Goal: Browse casually: Explore the website without a specific task or goal

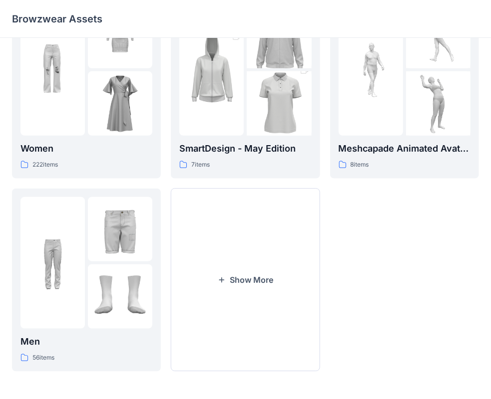
scroll to position [98, 0]
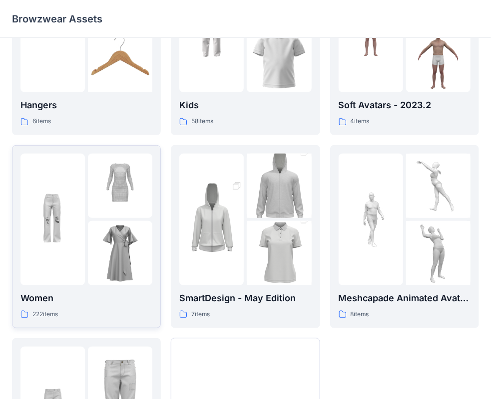
click at [111, 198] on img at bounding box center [120, 186] width 64 height 64
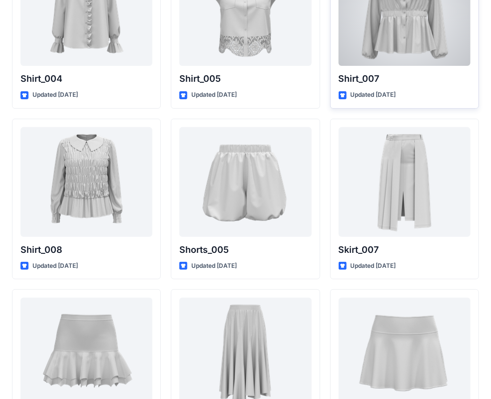
scroll to position [3102, 0]
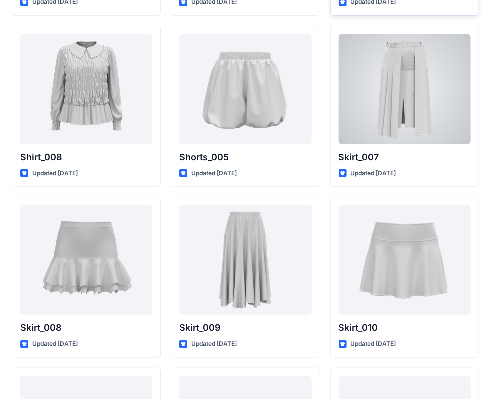
click at [425, 57] on div at bounding box center [404, 89] width 132 height 110
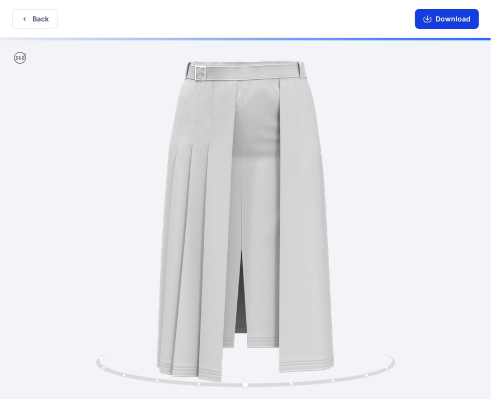
click at [437, 22] on button "Download" at bounding box center [447, 19] width 64 height 20
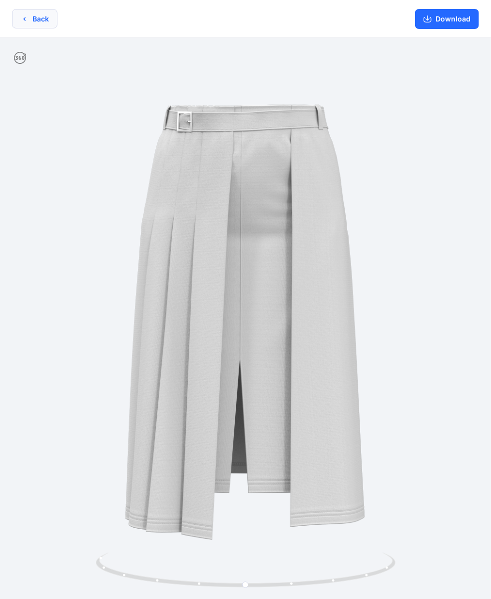
click at [38, 23] on button "Back" at bounding box center [34, 18] width 45 height 19
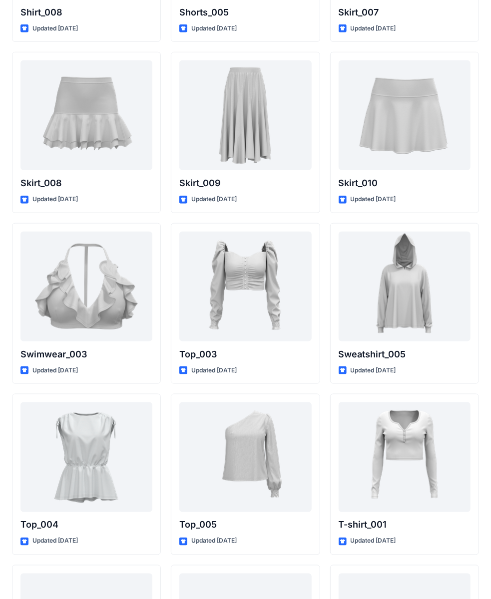
scroll to position [3252, 0]
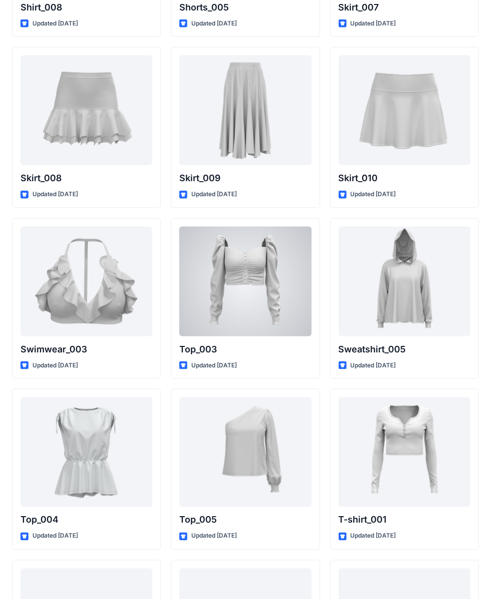
click at [220, 252] on div at bounding box center [245, 282] width 132 height 110
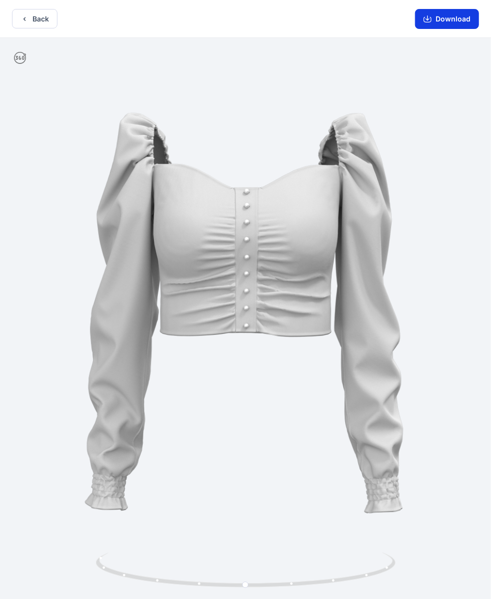
click at [452, 16] on button "Download" at bounding box center [447, 19] width 64 height 20
click at [45, 22] on button "Back" at bounding box center [34, 18] width 45 height 19
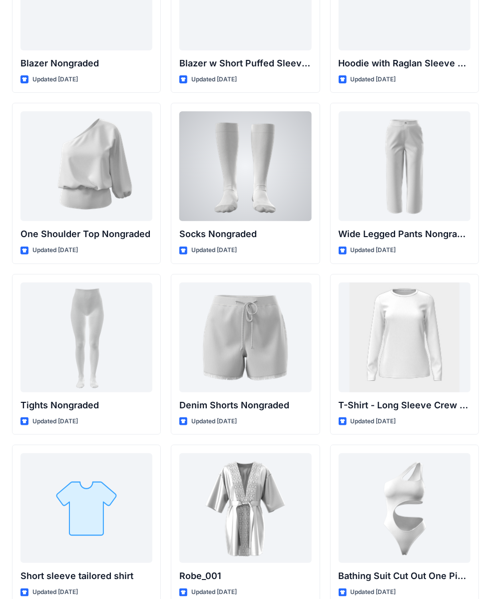
scroll to position [10412, 0]
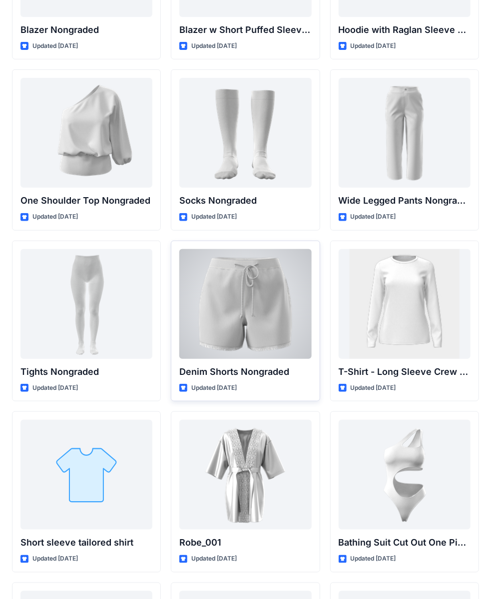
click at [255, 261] on div at bounding box center [245, 304] width 132 height 110
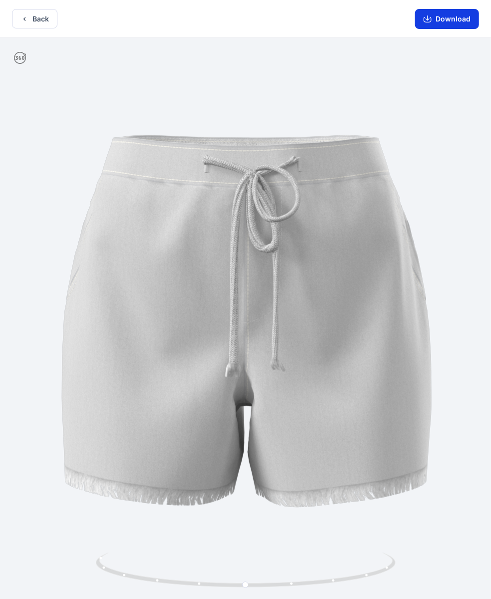
click at [423, 21] on button "Download" at bounding box center [447, 19] width 64 height 20
click at [36, 21] on button "Back" at bounding box center [34, 18] width 45 height 19
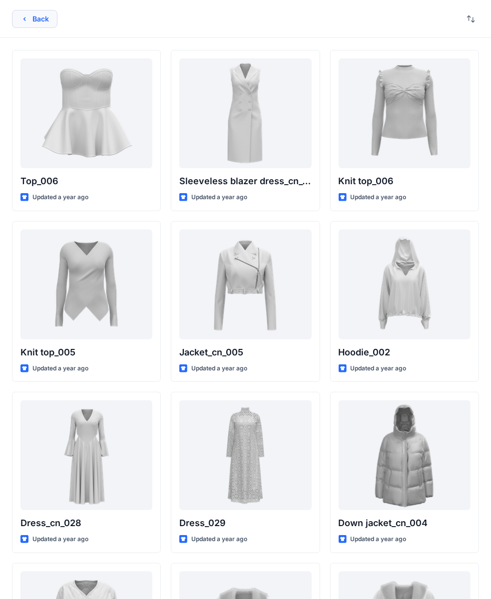
click at [46, 22] on button "Back" at bounding box center [34, 19] width 45 height 18
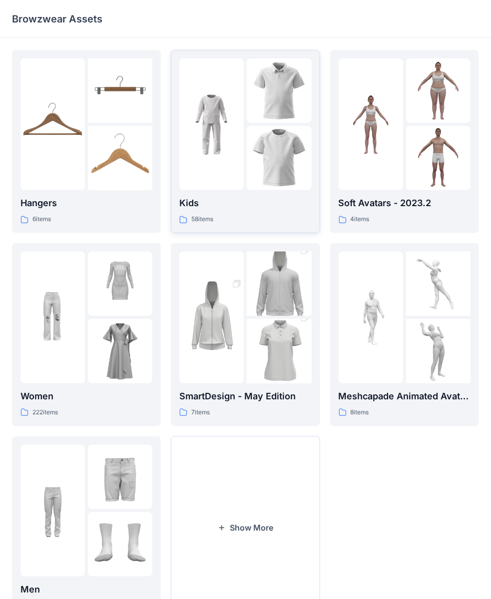
click at [225, 121] on img at bounding box center [211, 124] width 64 height 64
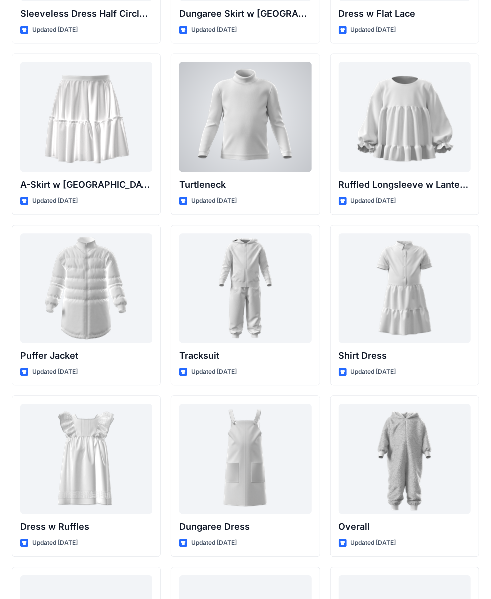
scroll to position [2419, 0]
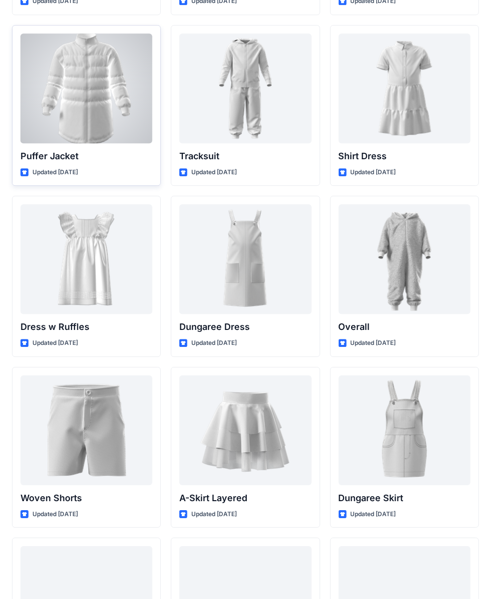
click at [104, 74] on div at bounding box center [86, 88] width 132 height 110
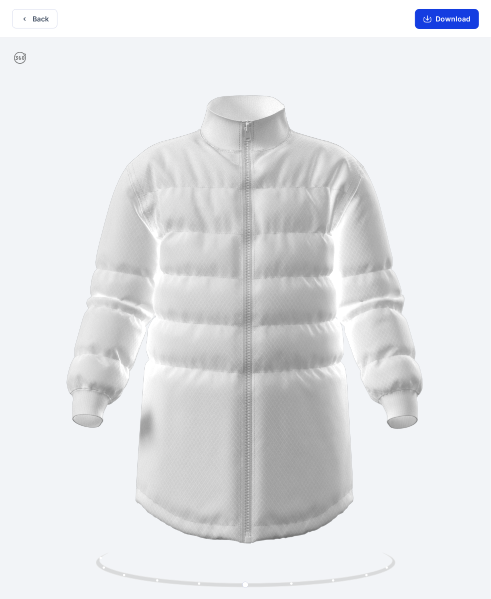
click at [424, 19] on button "Download" at bounding box center [447, 19] width 64 height 20
click at [41, 23] on button "Back" at bounding box center [34, 18] width 45 height 19
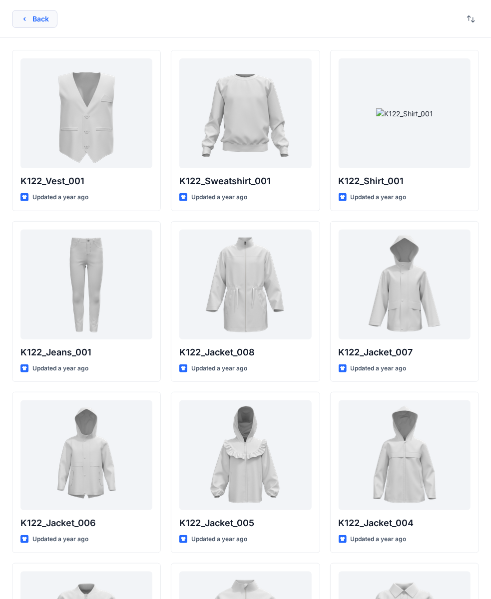
click at [45, 21] on button "Back" at bounding box center [34, 19] width 45 height 18
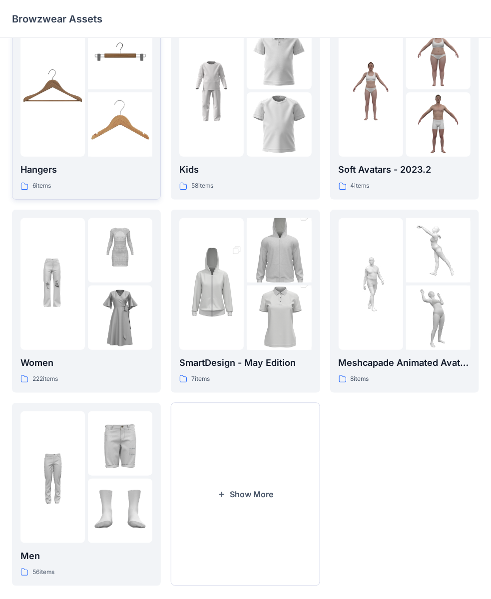
scroll to position [48, 0]
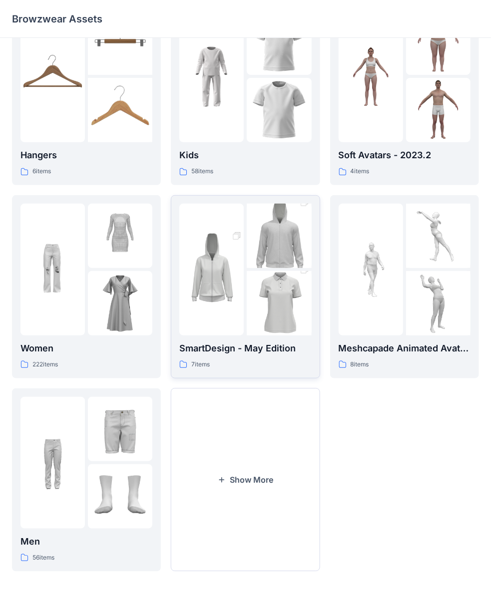
click at [229, 236] on img at bounding box center [211, 269] width 64 height 97
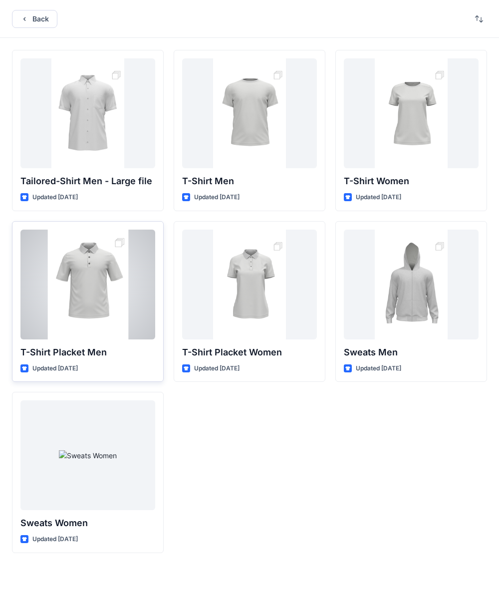
click at [69, 280] on div at bounding box center [87, 285] width 135 height 110
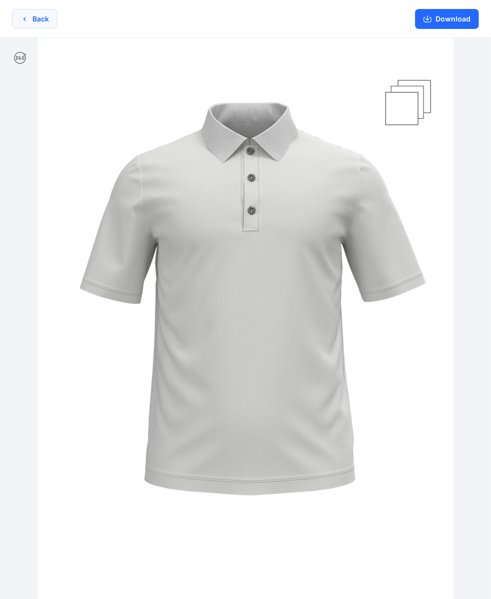
click at [34, 26] on button "Back" at bounding box center [34, 18] width 45 height 19
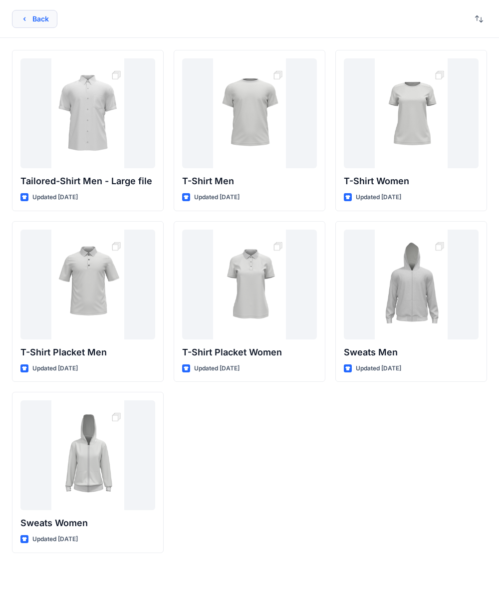
click at [35, 19] on button "Back" at bounding box center [34, 19] width 45 height 18
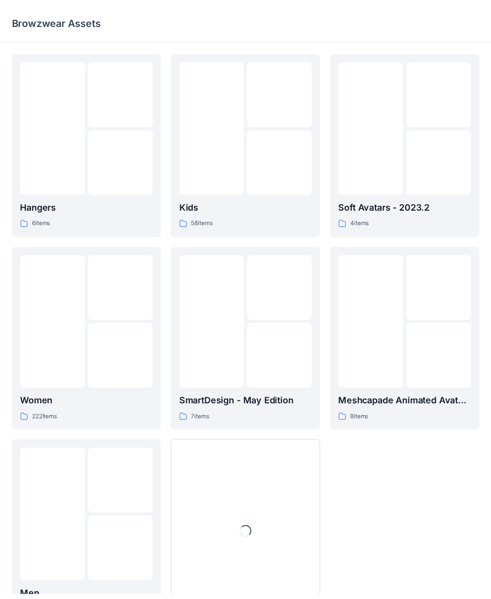
scroll to position [48, 0]
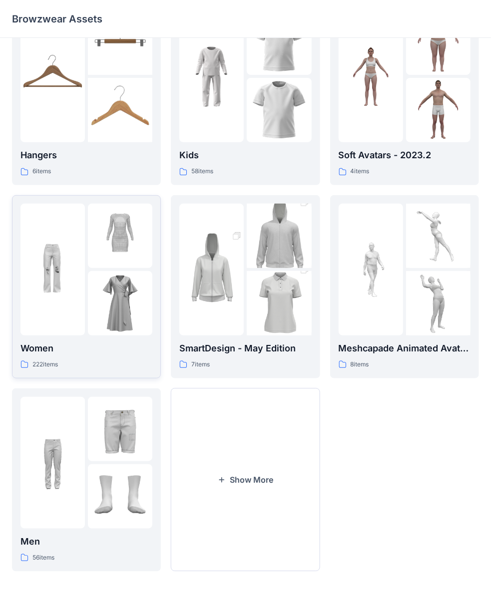
click at [91, 247] on img at bounding box center [120, 236] width 64 height 64
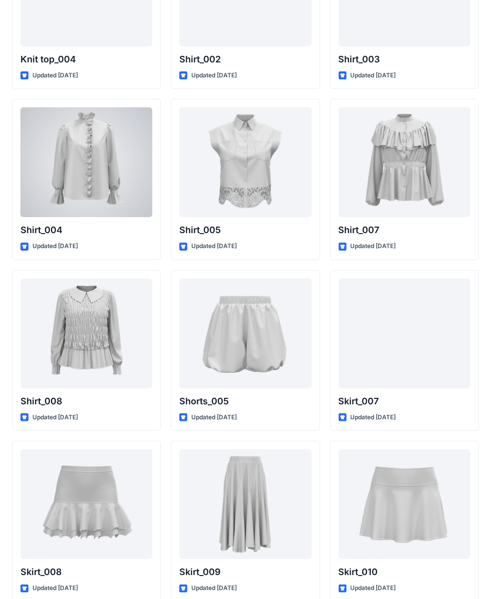
scroll to position [2903, 0]
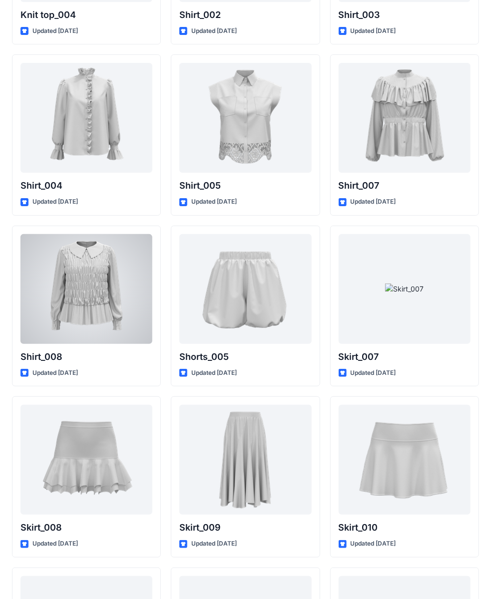
click at [107, 279] on div at bounding box center [86, 289] width 132 height 110
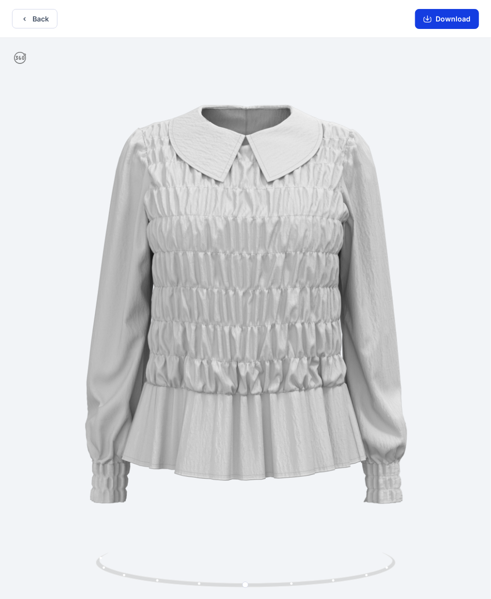
click at [452, 16] on button "Download" at bounding box center [447, 19] width 64 height 20
